Goal: Task Accomplishment & Management: Complete application form

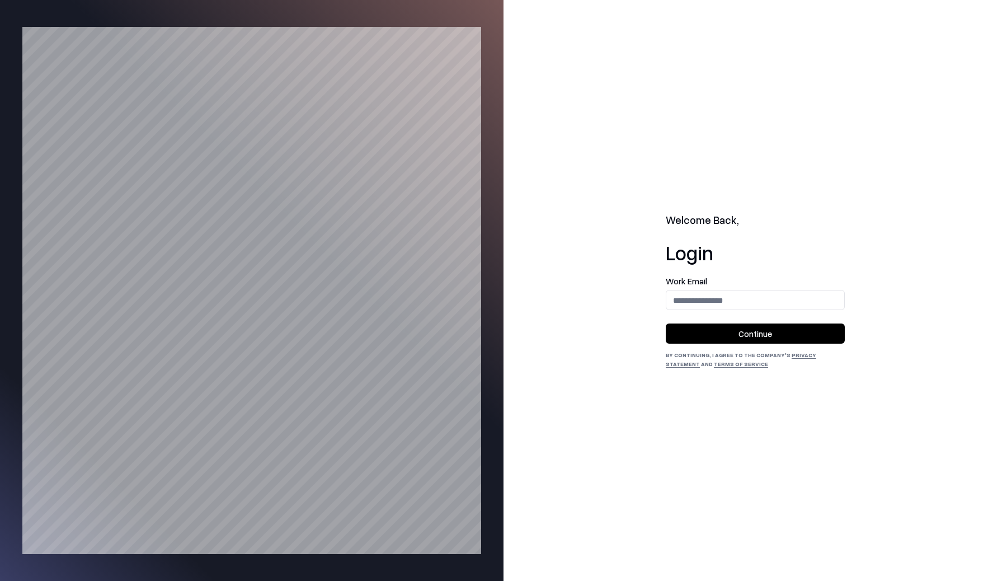
click at [702, 296] on input "email" at bounding box center [756, 300] width 178 height 21
type input "**********"
click at [749, 334] on button "Continue" at bounding box center [755, 334] width 179 height 20
